Goal: Ask a question

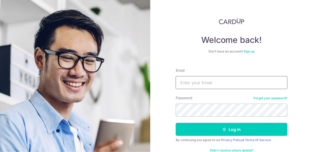
click at [252, 81] on input "Email" at bounding box center [232, 82] width 112 height 13
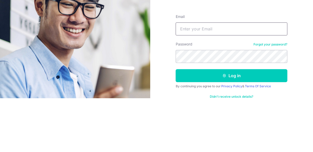
type input "[EMAIL_ADDRESS][DOMAIN_NAME]"
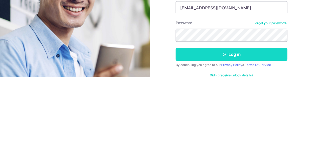
click at [266, 126] on button "Log in" at bounding box center [232, 129] width 112 height 13
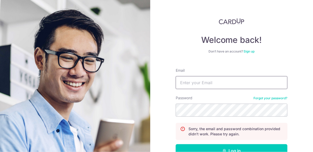
click at [259, 80] on input "Email" at bounding box center [232, 82] width 112 height 13
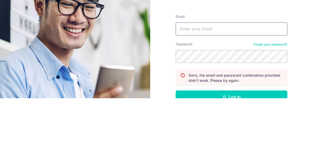
type input "[EMAIL_ADDRESS][DOMAIN_NAME]"
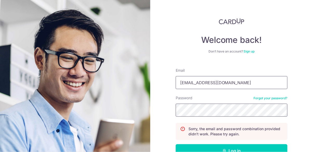
scroll to position [9, 0]
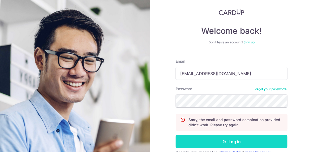
click at [254, 140] on button "Log in" at bounding box center [232, 141] width 112 height 13
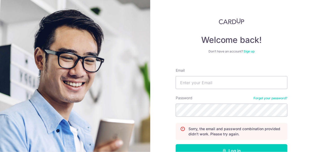
scroll to position [9, 0]
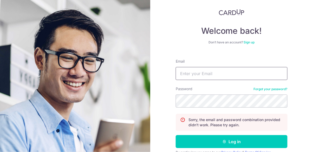
click at [248, 74] on input "Email" at bounding box center [232, 73] width 112 height 13
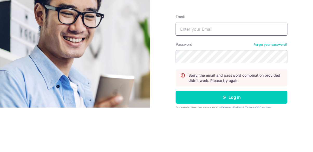
type input "[EMAIL_ADDRESS][DOMAIN_NAME]"
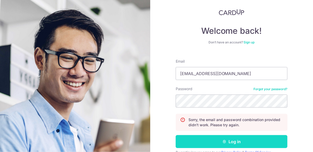
click at [246, 138] on button "Log in" at bounding box center [232, 141] width 112 height 13
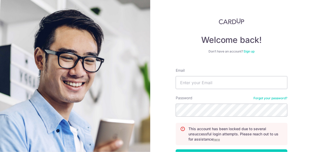
scroll to position [15, 0]
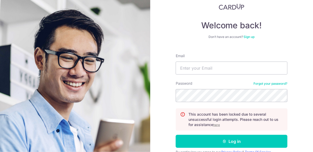
click at [219, 126] on u "here" at bounding box center [216, 125] width 7 height 4
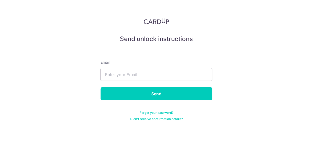
click at [177, 76] on input "text" at bounding box center [157, 74] width 112 height 13
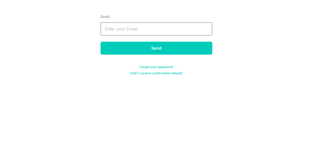
type input "[EMAIL_ADDRESS][DOMAIN_NAME]"
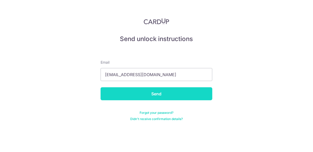
click at [186, 93] on input "Send" at bounding box center [157, 93] width 112 height 13
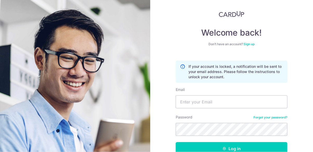
scroll to position [15, 0]
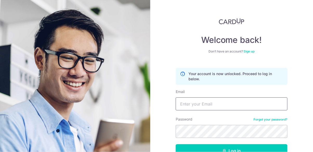
click at [265, 106] on input "Email" at bounding box center [232, 103] width 112 height 13
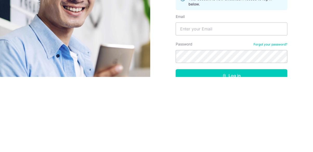
click at [280, 121] on link "Forgot your password?" at bounding box center [271, 119] width 34 height 4
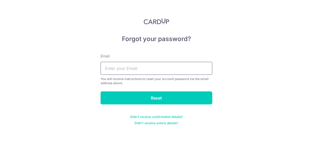
click at [174, 66] on input "text" at bounding box center [157, 68] width 112 height 13
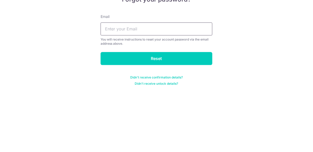
type input "christabelle.tan@yahoo.com.sg"
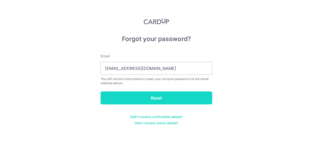
click at [179, 100] on input "Reset" at bounding box center [157, 97] width 112 height 13
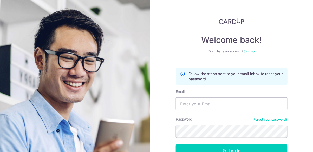
scroll to position [9, 0]
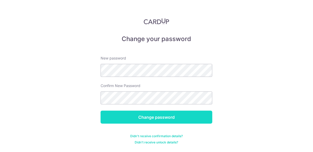
click at [191, 118] on input "Change password" at bounding box center [157, 117] width 112 height 13
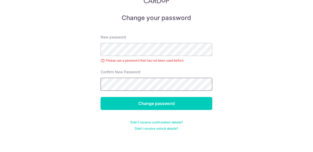
scroll to position [25, 0]
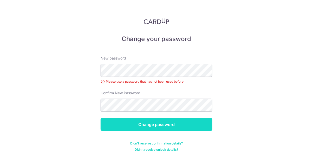
click at [204, 118] on input "Change password" at bounding box center [157, 124] width 112 height 13
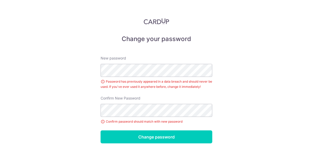
click at [258, 83] on div "Change your password New password Password has previously appeared in a data br…" at bounding box center [156, 76] width 313 height 152
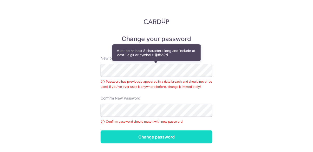
click at [204, 130] on input "Change password" at bounding box center [157, 136] width 112 height 13
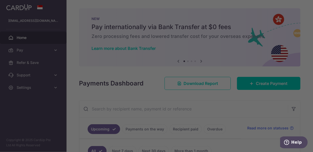
click at [246, 17] on div at bounding box center [158, 77] width 316 height 154
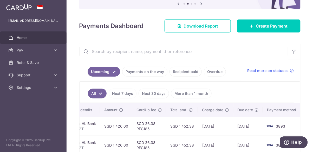
scroll to position [79, 0]
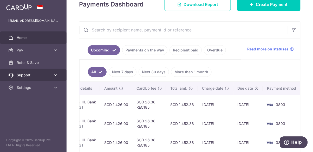
click at [59, 75] on link "Support" at bounding box center [33, 75] width 67 height 12
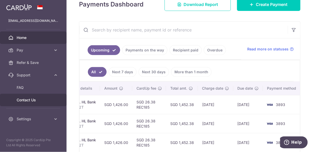
click at [29, 102] on span "Contact Us" at bounding box center [34, 99] width 34 height 5
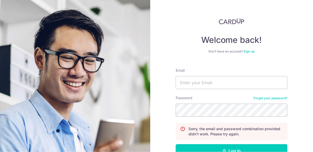
scroll to position [9, 0]
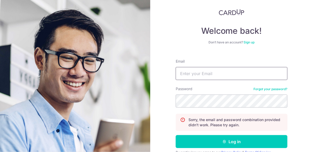
click at [266, 72] on input "Email" at bounding box center [232, 73] width 112 height 13
type input "[EMAIL_ADDRESS][DOMAIN_NAME]"
click at [176, 135] on button "Log in" at bounding box center [232, 141] width 112 height 13
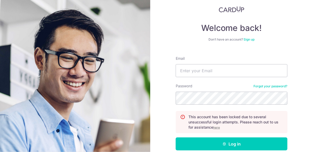
scroll to position [15, 0]
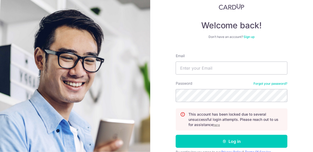
click at [220, 125] on u "here" at bounding box center [216, 125] width 7 height 4
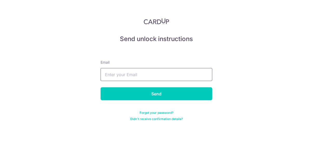
click at [185, 73] on input "text" at bounding box center [157, 74] width 112 height 13
type input "[EMAIL_ADDRESS][DOMAIN_NAME]"
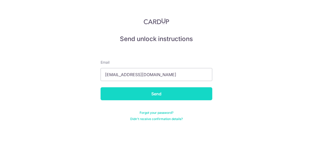
click at [194, 91] on input "Send" at bounding box center [157, 93] width 112 height 13
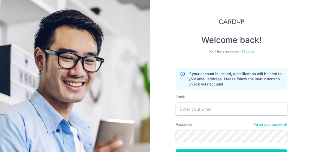
scroll to position [15, 0]
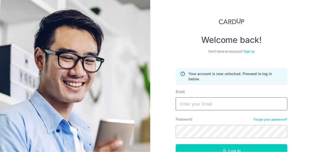
click at [246, 102] on input "Email" at bounding box center [232, 103] width 112 height 13
type input "[EMAIL_ADDRESS][DOMAIN_NAME]"
click at [176, 144] on button "Log in" at bounding box center [232, 150] width 112 height 13
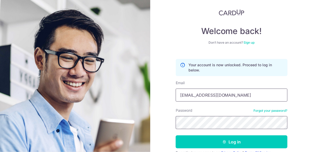
scroll to position [9, 0]
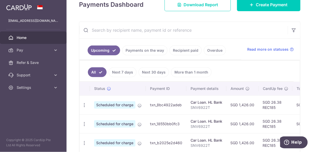
scroll to position [79, 0]
click at [291, 143] on span "Help" at bounding box center [287, 142] width 7 height 5
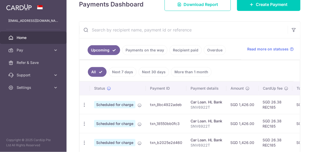
scroll to position [0, 0]
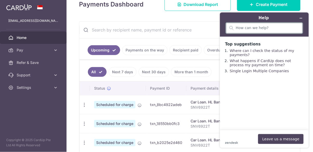
click at [261, 28] on input "search" at bounding box center [266, 27] width 63 height 5
type input "how to change due date for scheduled payments"
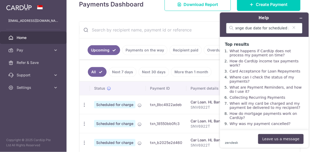
scroll to position [0, 0]
click at [245, 139] on div "zendesk .cls-1{fill:#03363d;} Leave us a message" at bounding box center [264, 139] width 78 height 10
click at [288, 144] on button "Leave us a message" at bounding box center [280, 139] width 45 height 10
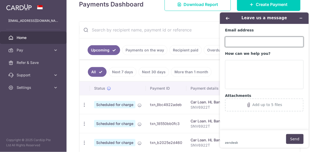
click at [280, 40] on input "Email address" at bounding box center [264, 41] width 78 height 10
type input "[EMAIL_ADDRESS][DOMAIN_NAME]"
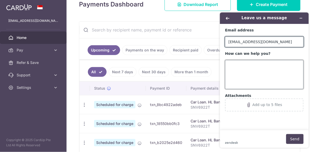
click at [280, 66] on textarea "How can we help you?" at bounding box center [264, 74] width 78 height 29
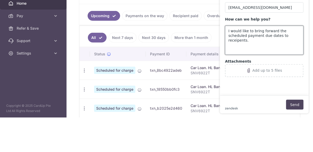
click at [277, 37] on textarea "I would like to bring forward the scheduled payment due dates to receipents." at bounding box center [264, 40] width 78 height 29
click at [283, 41] on textarea "I would like to bring forward the scheduled payment due dates to receivers." at bounding box center [264, 40] width 78 height 29
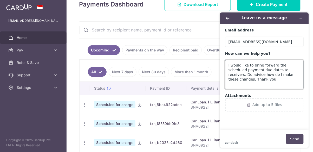
type textarea "I would like to bring forward the scheduled payment due dates to receivers. Do …"
click at [294, 142] on button "Send" at bounding box center [294, 139] width 17 height 10
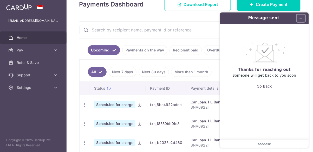
click at [302, 16] on icon "Minimise widget" at bounding box center [301, 18] width 4 height 4
